Goal: Task Accomplishment & Management: Use online tool/utility

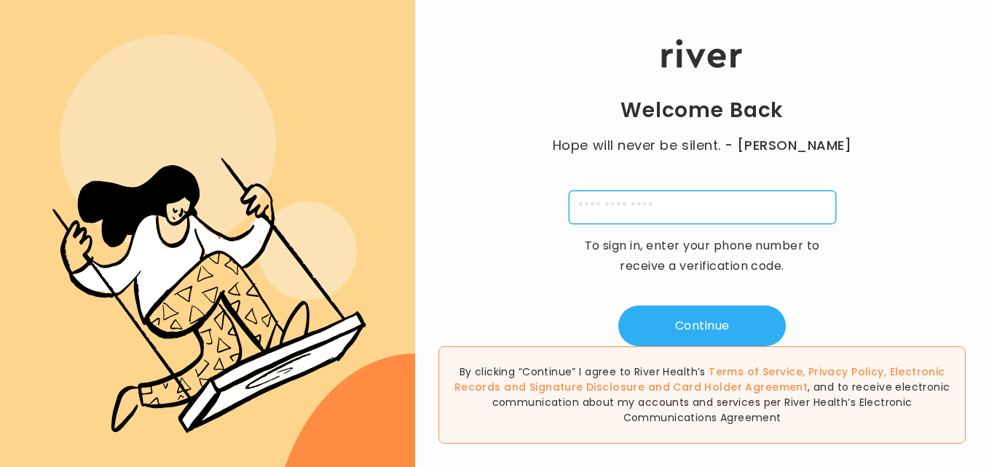
click at [667, 214] on input "tel" at bounding box center [702, 207] width 267 height 33
type input "**********"
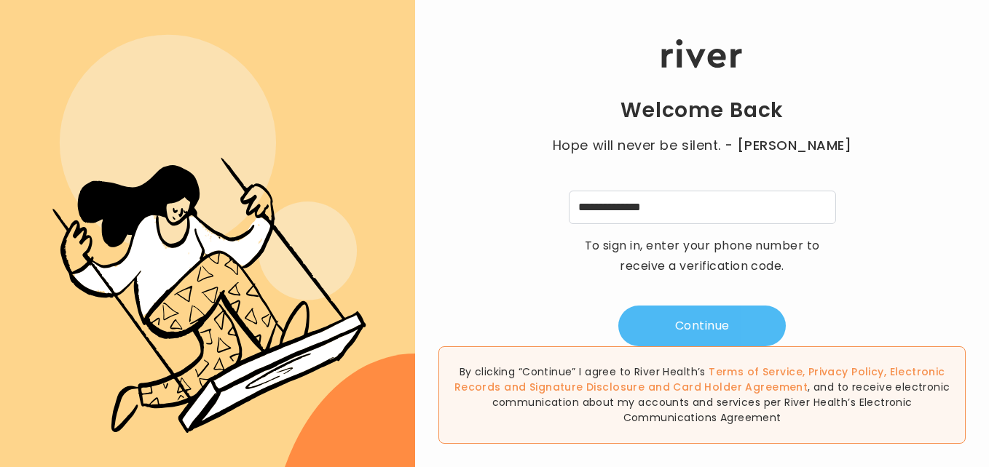
click at [685, 327] on button "Continue" at bounding box center [701, 326] width 167 height 41
type input "*"
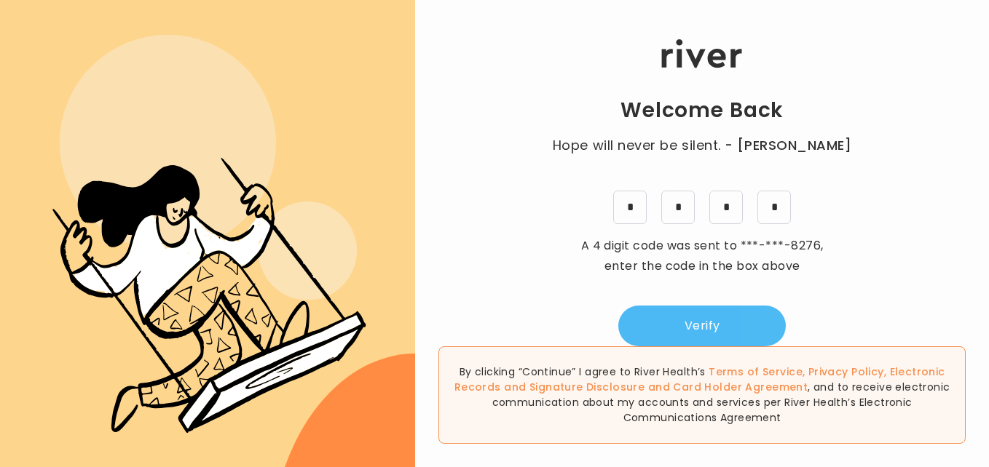
click at [720, 317] on button "Verify" at bounding box center [701, 326] width 167 height 41
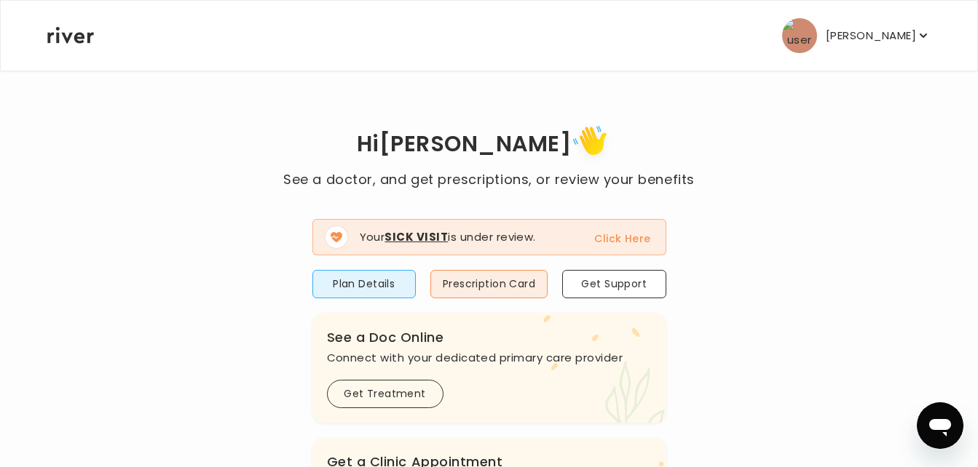
click at [635, 237] on button "Click Here" at bounding box center [622, 238] width 56 height 17
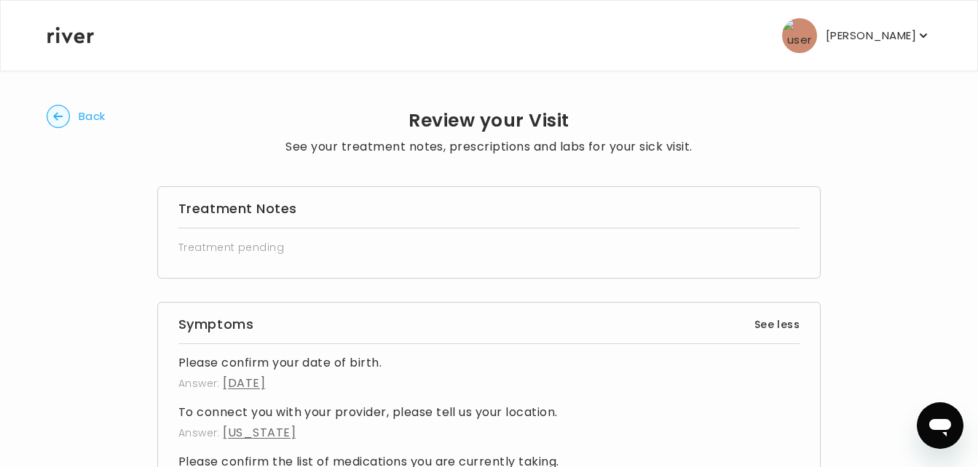
click at [940, 424] on icon "Open messaging window" at bounding box center [940, 427] width 22 height 17
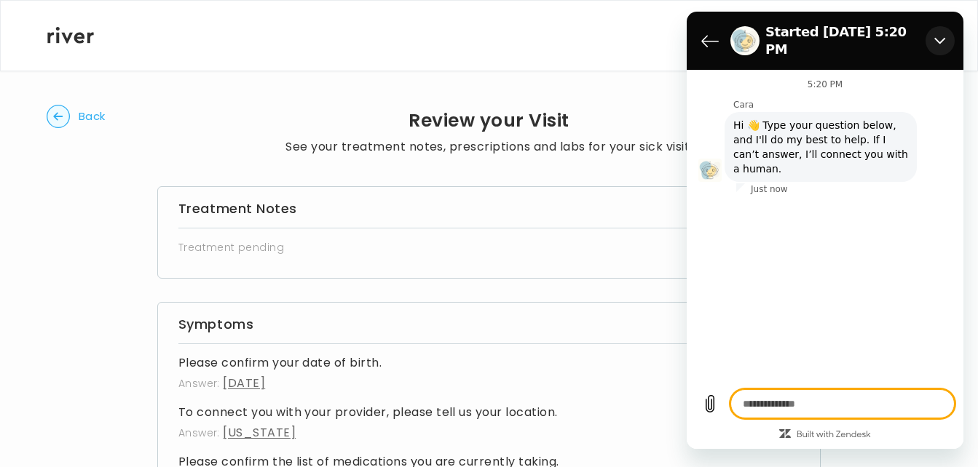
click at [945, 35] on icon "Close" at bounding box center [940, 41] width 12 height 12
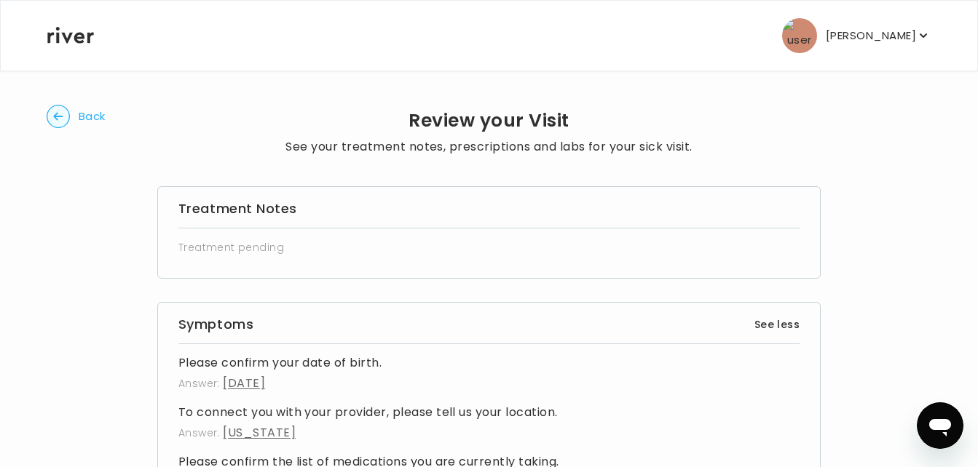
click at [69, 117] on circle "button" at bounding box center [58, 117] width 23 height 23
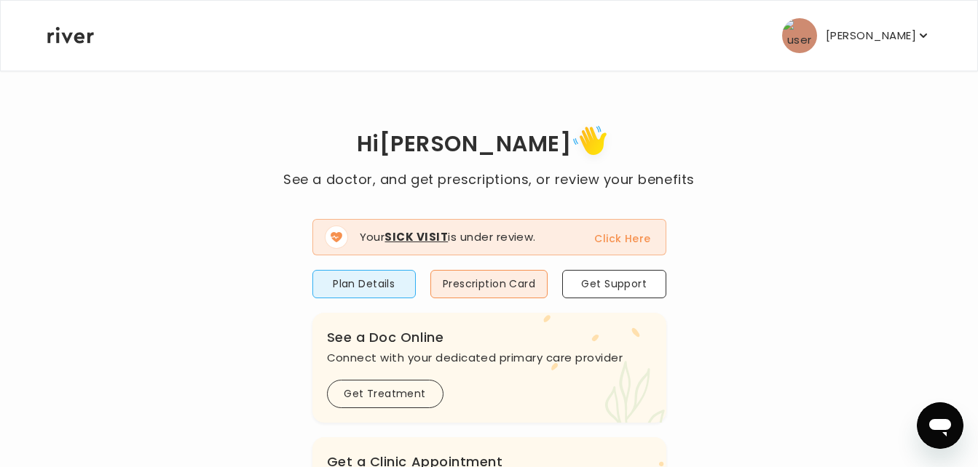
click at [627, 237] on button "Click Here" at bounding box center [622, 238] width 56 height 17
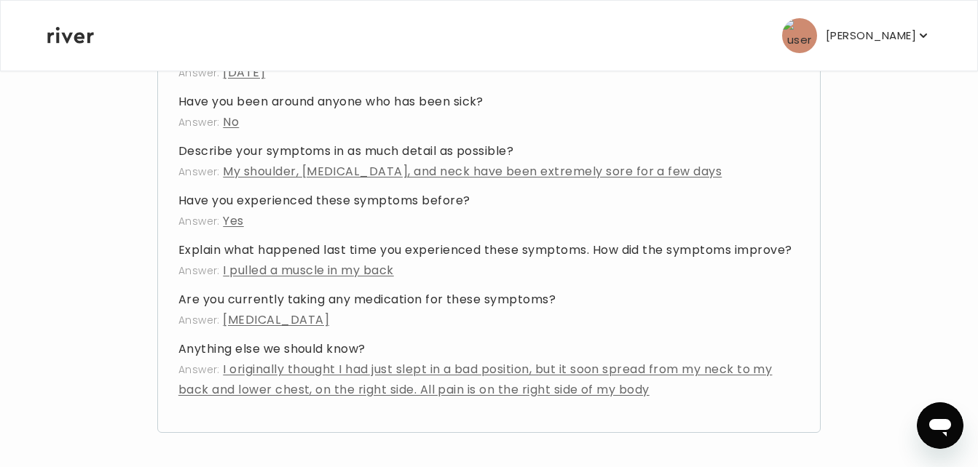
scroll to position [536, 0]
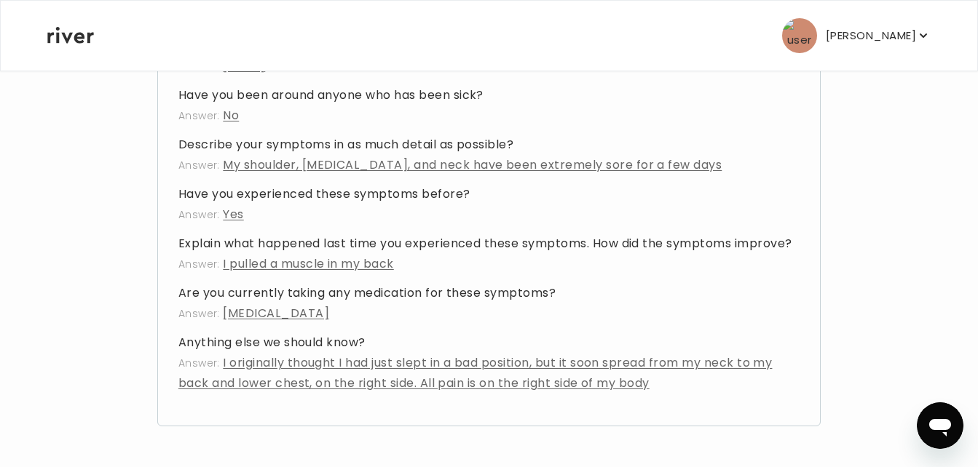
click at [393, 264] on span "I pulled a muscle in my back" at bounding box center [308, 264] width 170 height 17
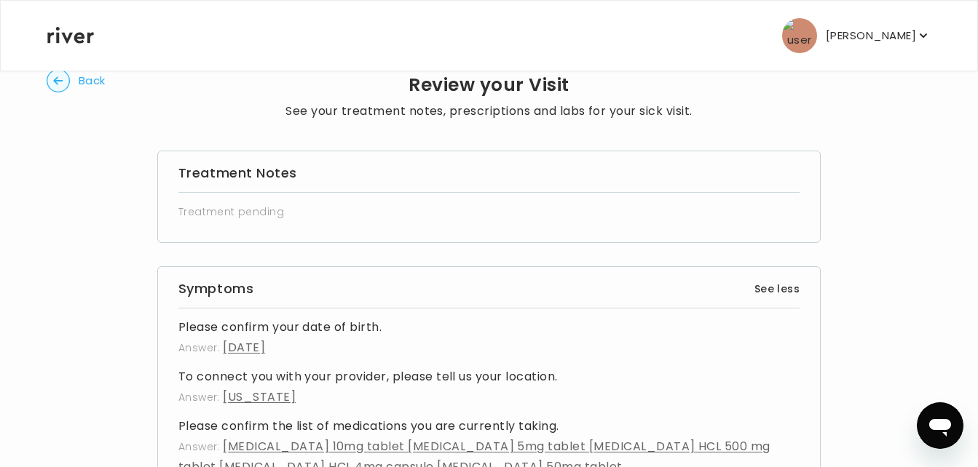
scroll to position [0, 0]
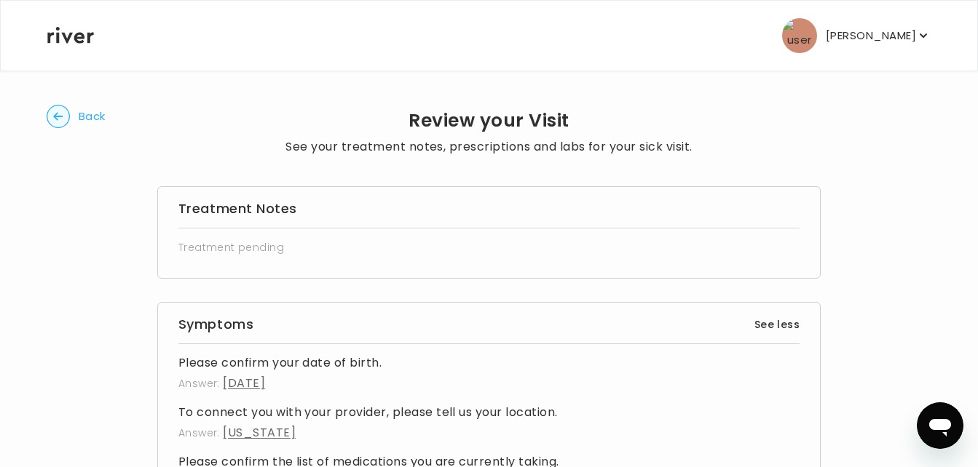
click at [89, 116] on span "Back" at bounding box center [92, 116] width 27 height 20
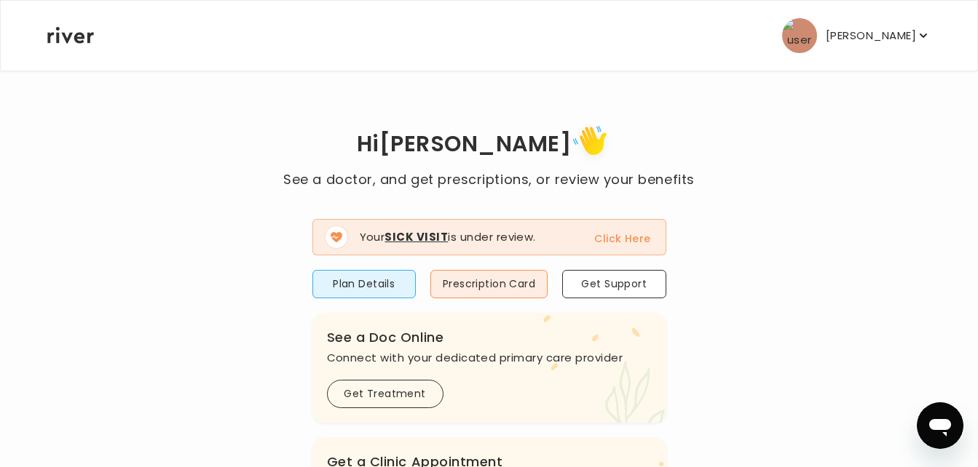
type textarea "*"
